Goal: Check status

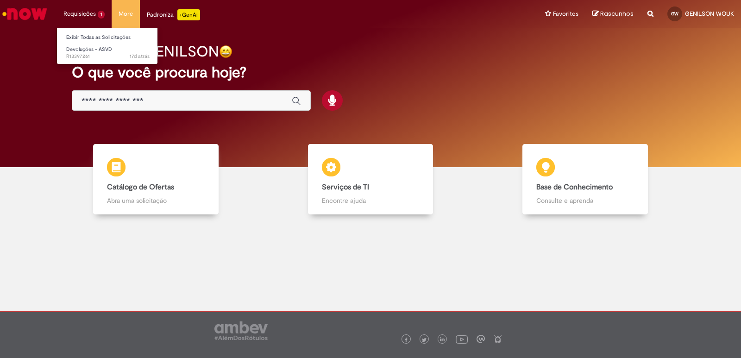
click at [84, 14] on li "Requisições 1 Exibir Todas as Solicitações Devoluções - ASVD 17d atrás 17 dias …" at bounding box center [84, 14] width 55 height 28
click at [92, 46] on span "Devoluções - ASVD" at bounding box center [89, 49] width 46 height 7
click at [69, 13] on li "Requisições 1 Exibir Todas as Solicitações Devoluções - ASVD 17d atrás 17 dias …" at bounding box center [84, 14] width 55 height 28
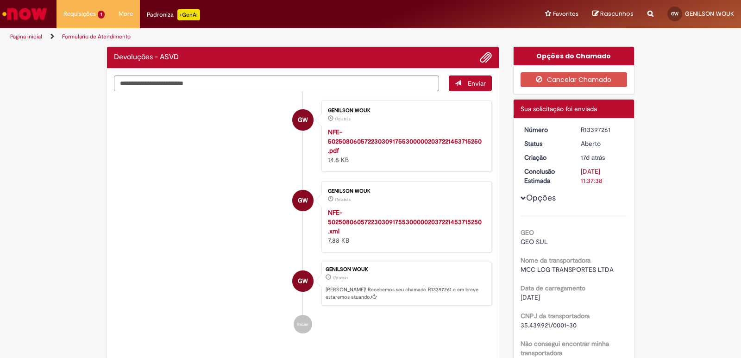
click at [195, 176] on ul "GW GENILSON WOUK 17d atrás 17 dias atrás NFE-5025080605722303091755300000203722…" at bounding box center [303, 217] width 378 height 252
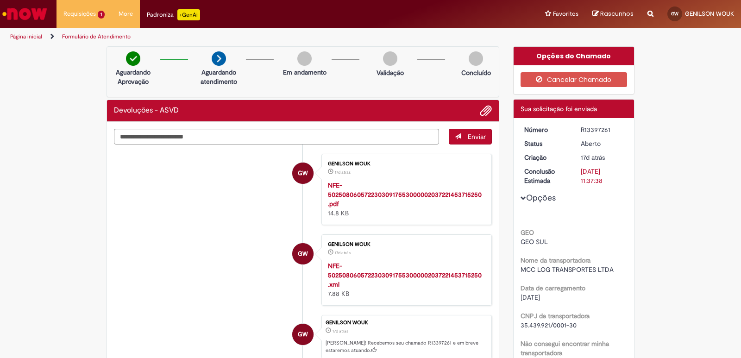
click at [212, 59] on img at bounding box center [219, 58] width 14 height 14
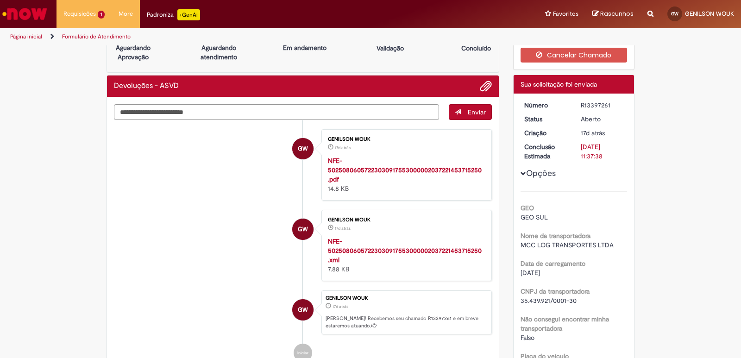
scroll to position [23, 0]
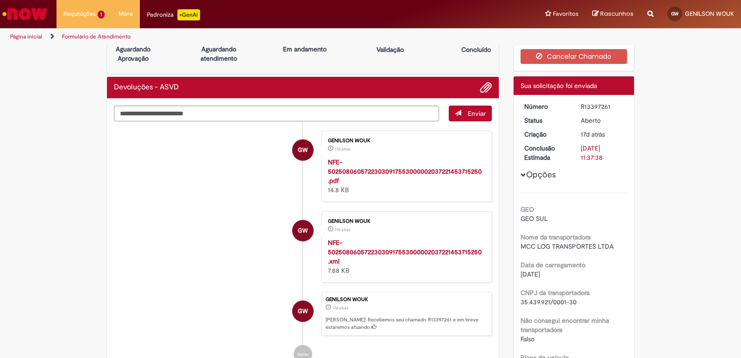
click at [133, 51] on p "Aguardando Aprovação" at bounding box center [133, 53] width 45 height 19
click at [273, 114] on textarea "Digite sua mensagem aqui..." at bounding box center [276, 114] width 325 height 16
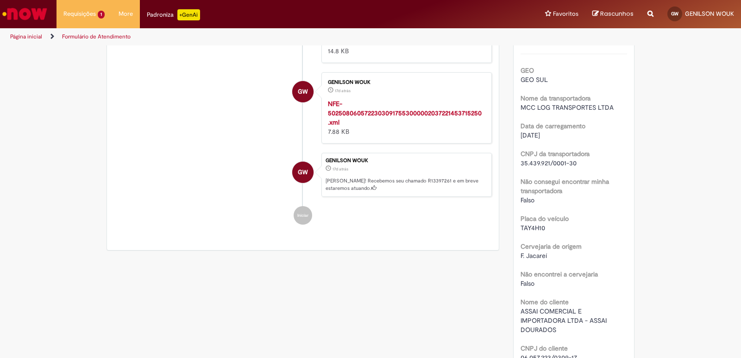
scroll to position [70, 0]
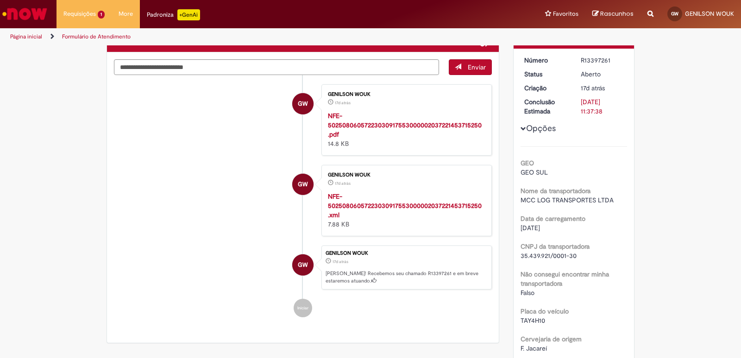
click at [298, 265] on span "GW" at bounding box center [303, 265] width 10 height 22
click at [297, 309] on div "GW" at bounding box center [302, 347] width 23 height 189
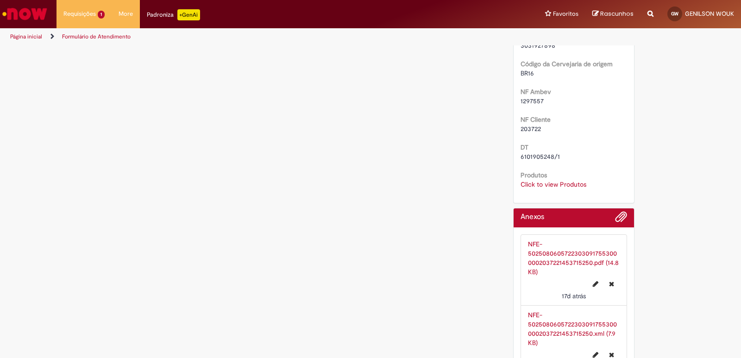
scroll to position [533, 0]
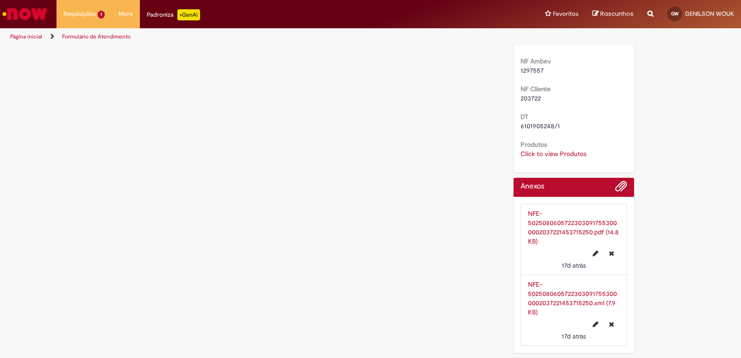
click at [549, 224] on link "NFE-50250806057223030917553000002037221453715250.pdf (14.8 KB)" at bounding box center [573, 227] width 91 height 36
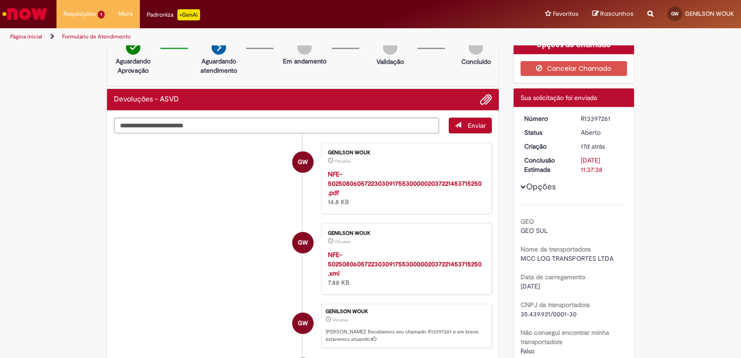
scroll to position [0, 0]
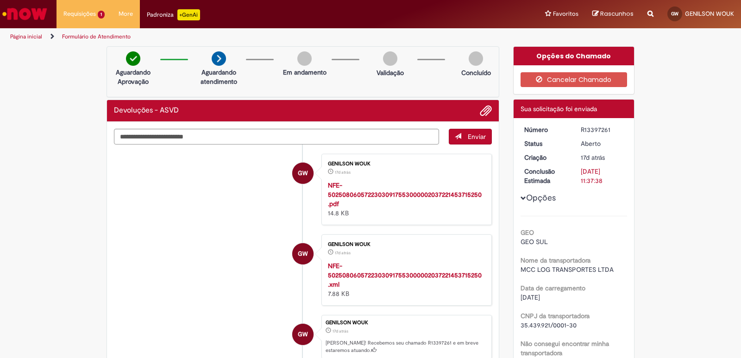
click at [129, 107] on h2 "Devoluções - ASVD" at bounding box center [146, 111] width 65 height 8
click at [217, 64] on img at bounding box center [219, 58] width 14 height 14
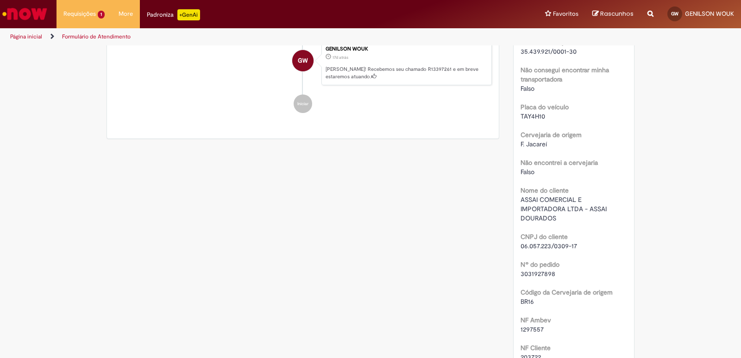
scroll to position [278, 0]
